Goal: Download file/media

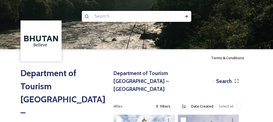
click at [99, 17] on input at bounding box center [129, 16] width 75 height 12
type input "paro"
click at [186, 14] on icon at bounding box center [186, 16] width 4 height 4
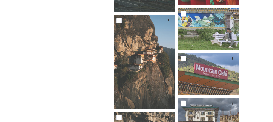
scroll to position [4529, 0]
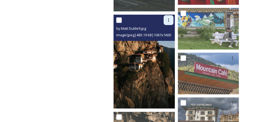
click at [166, 18] on icon at bounding box center [168, 20] width 4 height 4
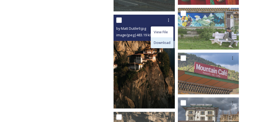
click at [158, 40] on span "Download" at bounding box center [162, 42] width 17 height 5
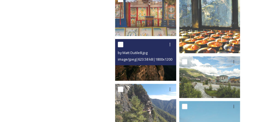
scroll to position [5008, 0]
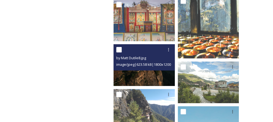
click at [149, 70] on img at bounding box center [144, 65] width 63 height 42
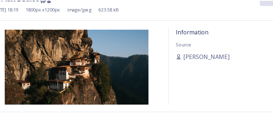
scroll to position [5008, 0]
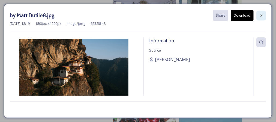
click at [262, 14] on icon at bounding box center [261, 15] width 4 height 4
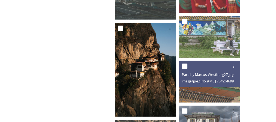
scroll to position [4514, 0]
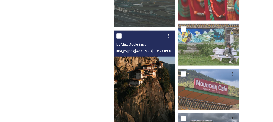
click at [149, 76] on img at bounding box center [144, 78] width 63 height 94
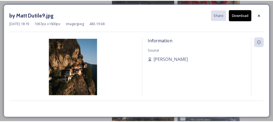
scroll to position [4513, 0]
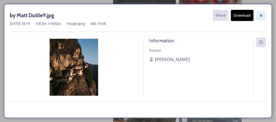
click at [260, 16] on icon at bounding box center [261, 15] width 4 height 4
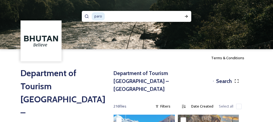
click at [102, 16] on span "paro" at bounding box center [98, 16] width 13 height 8
click at [186, 17] on icon at bounding box center [186, 16] width 3 height 3
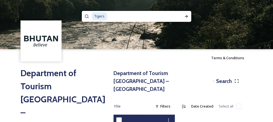
scroll to position [38, 0]
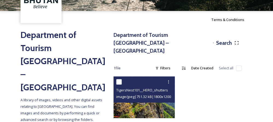
click at [150, 98] on img at bounding box center [144, 97] width 63 height 42
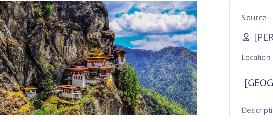
scroll to position [30, 0]
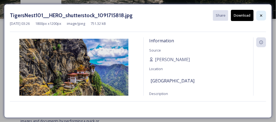
click at [262, 14] on icon at bounding box center [261, 15] width 4 height 4
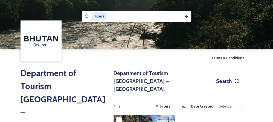
click at [105, 17] on span "Tigers" at bounding box center [100, 16] width 16 height 8
click at [185, 16] on icon at bounding box center [186, 16] width 3 height 3
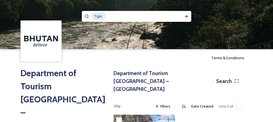
click at [108, 17] on input at bounding box center [140, 16] width 68 height 12
type input "T"
